Goal: Information Seeking & Learning: Understand process/instructions

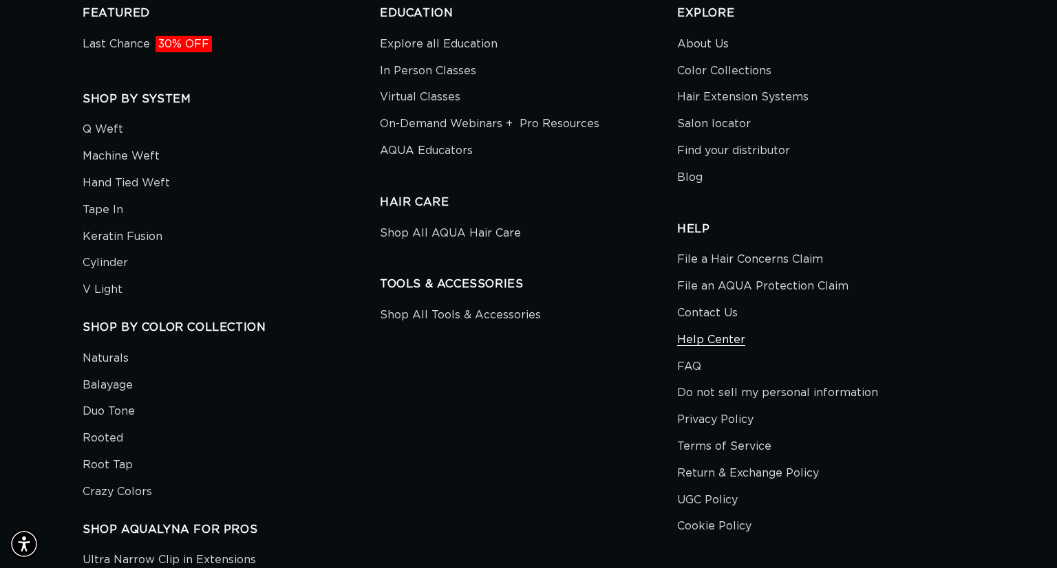
scroll to position [0, 959]
click at [683, 370] on link "FAQ" at bounding box center [689, 367] width 24 height 27
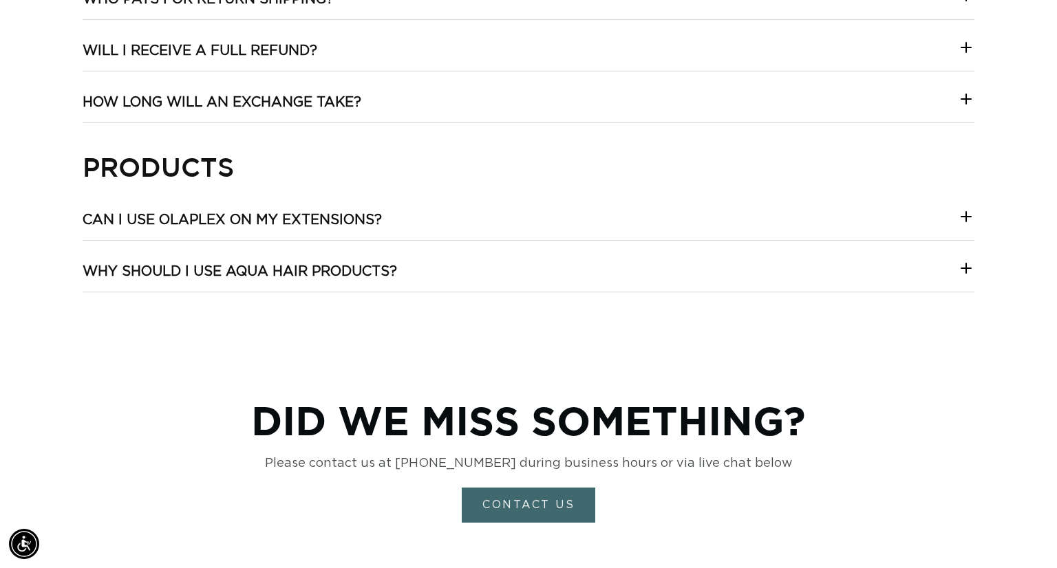
click at [972, 217] on icon at bounding box center [966, 216] width 17 height 17
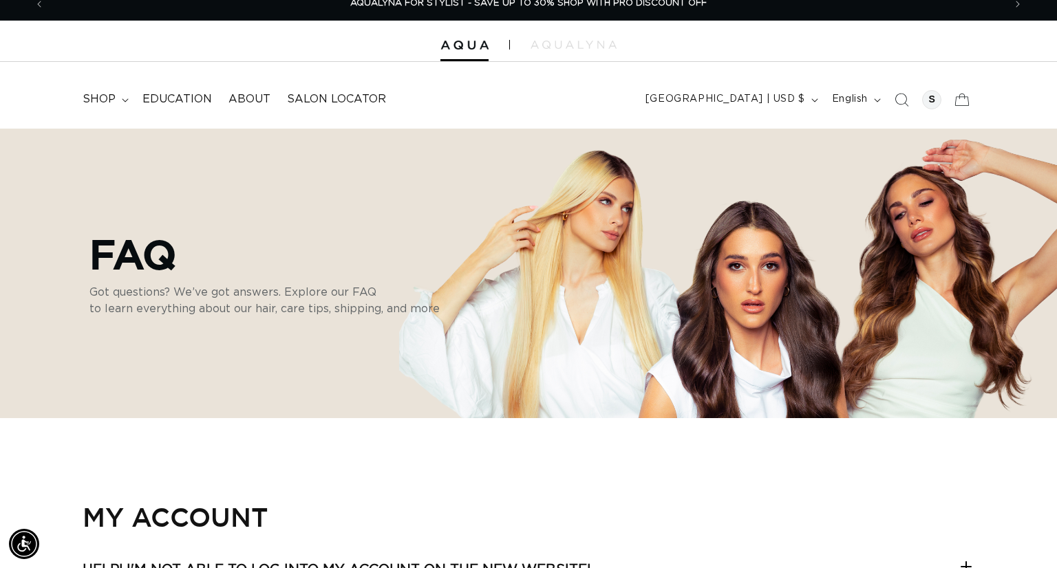
scroll to position [17, 0]
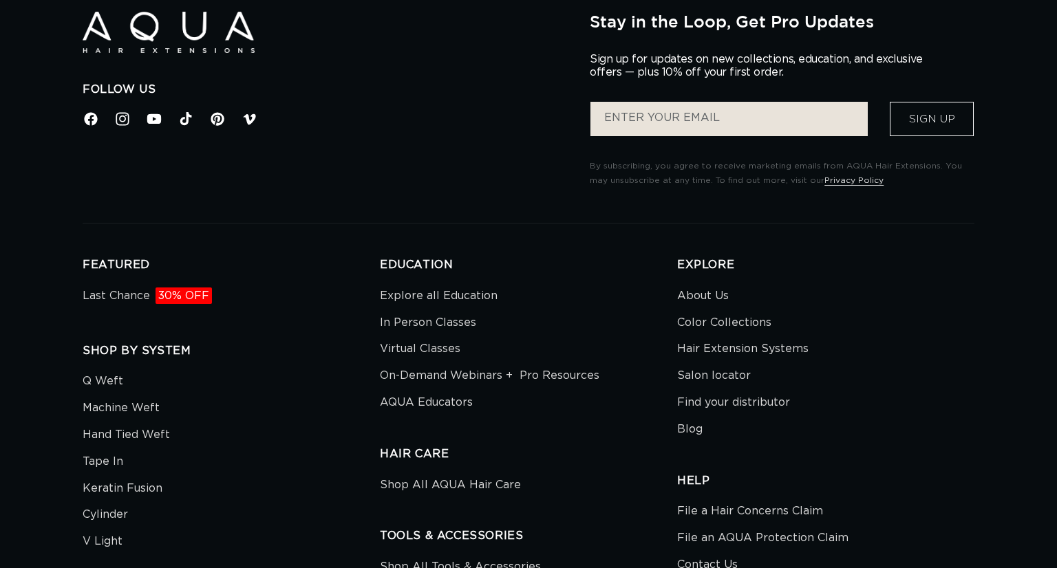
scroll to position [2889, 0]
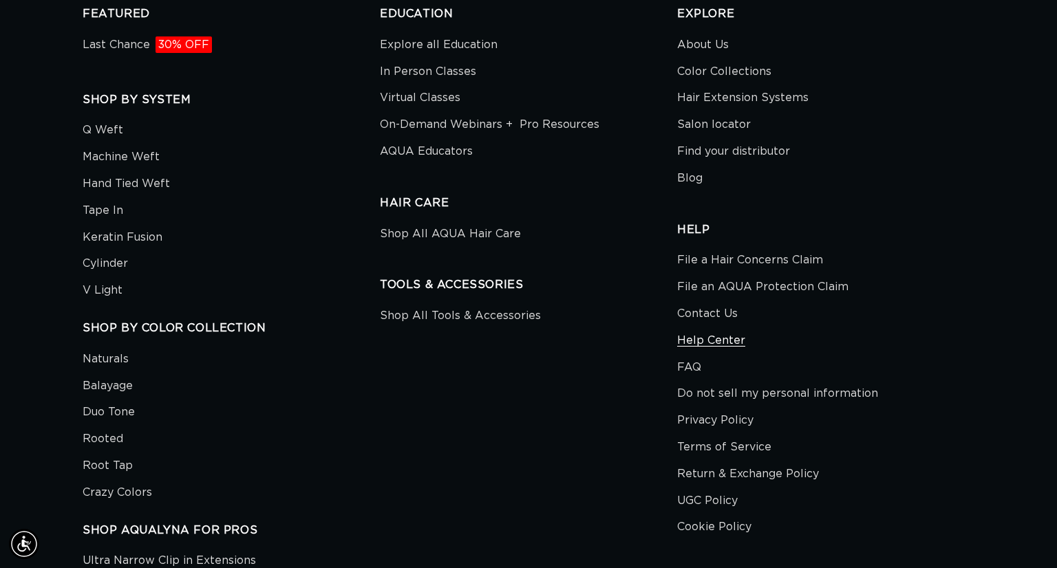
click at [717, 339] on link "Help Center" at bounding box center [711, 341] width 68 height 27
